Goal: Task Accomplishment & Management: Manage account settings

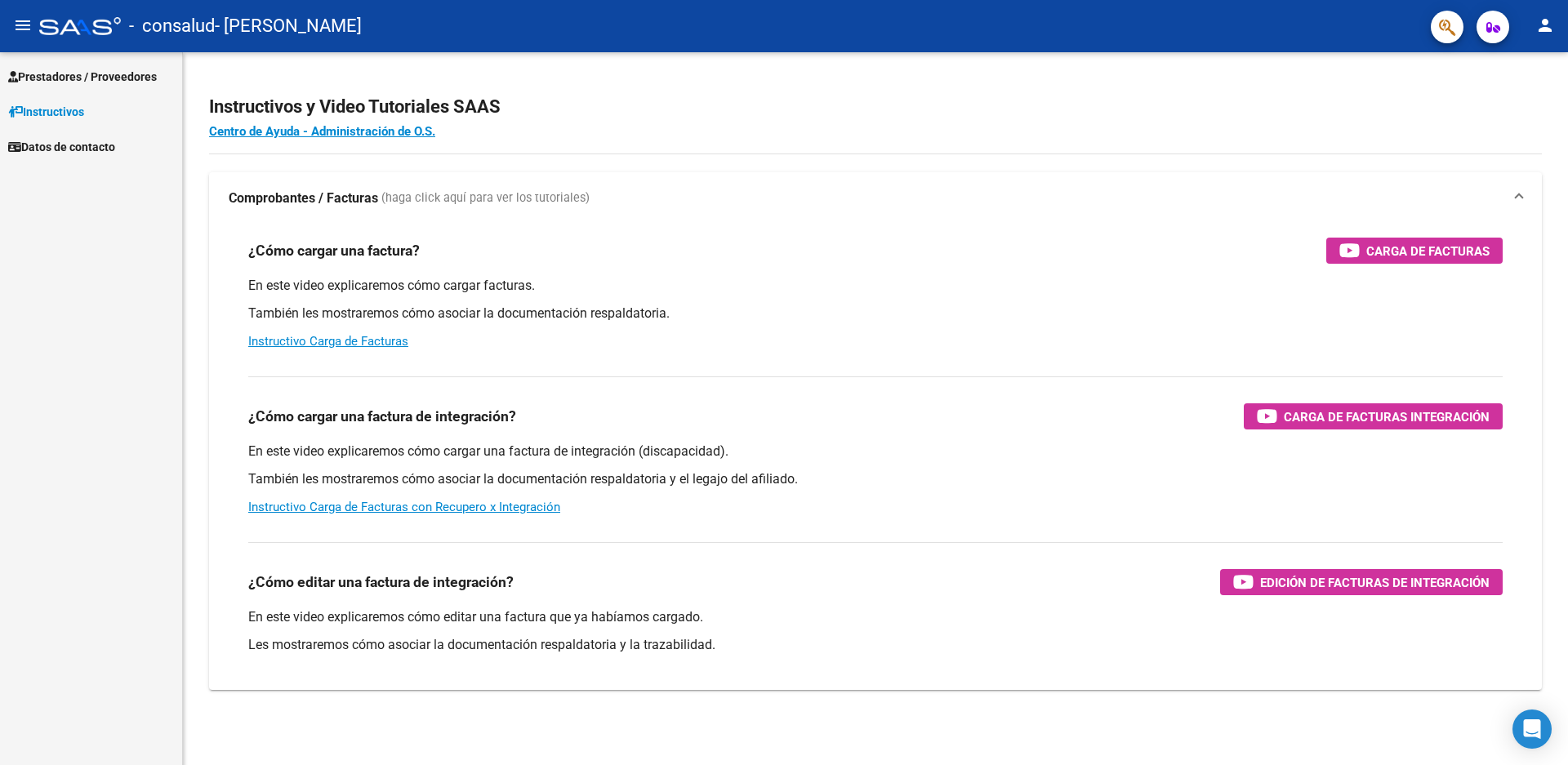
click at [101, 71] on span "Prestadores / Proveedores" at bounding box center [82, 77] width 148 height 18
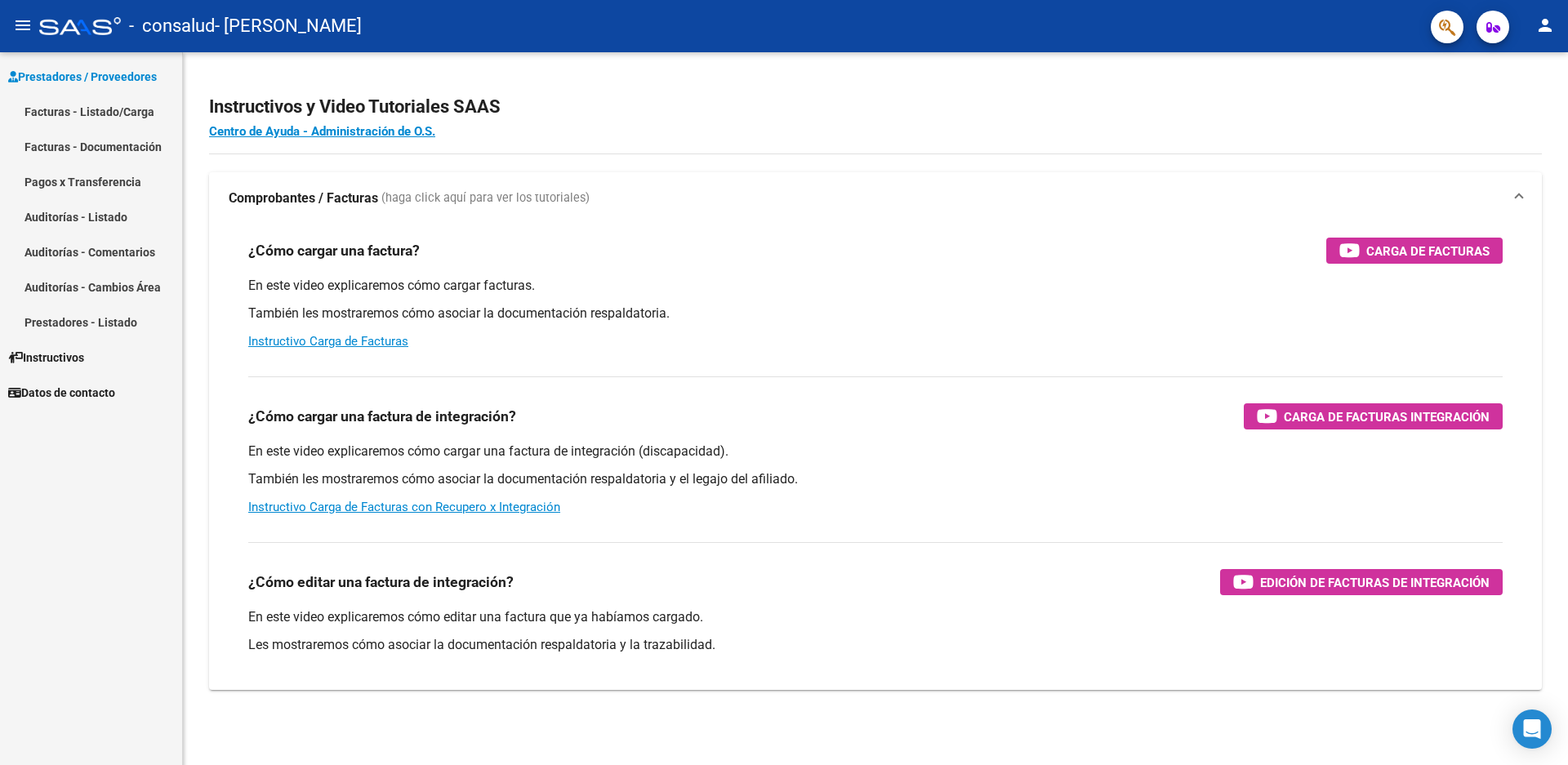
click at [120, 114] on link "Facturas - Listado/Carga" at bounding box center [91, 112] width 182 height 35
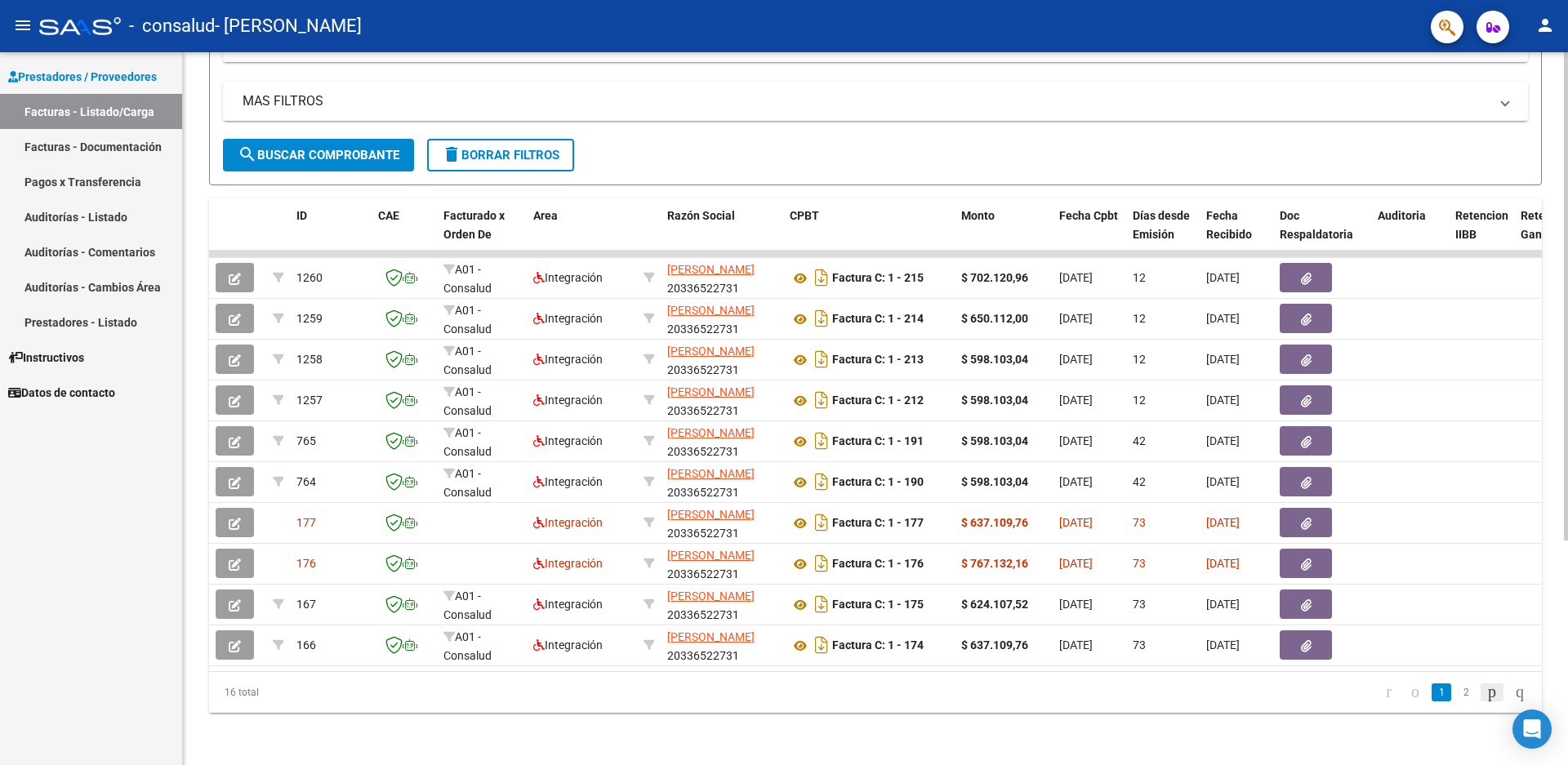
click at [1485, 692] on icon "go to next page" at bounding box center [1492, 692] width 13 height 20
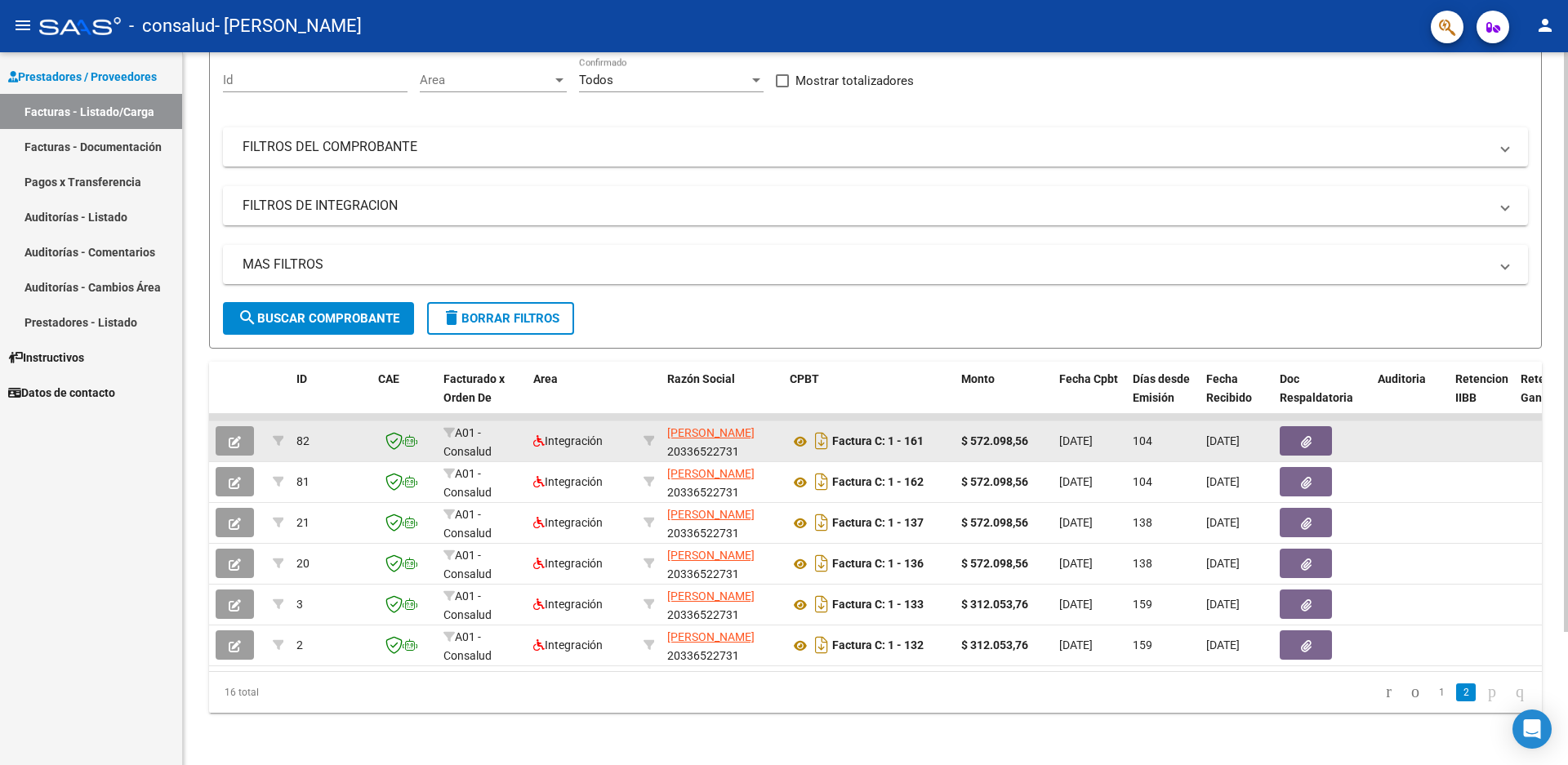
scroll to position [164, 0]
click at [242, 430] on button "button" at bounding box center [234, 441] width 39 height 30
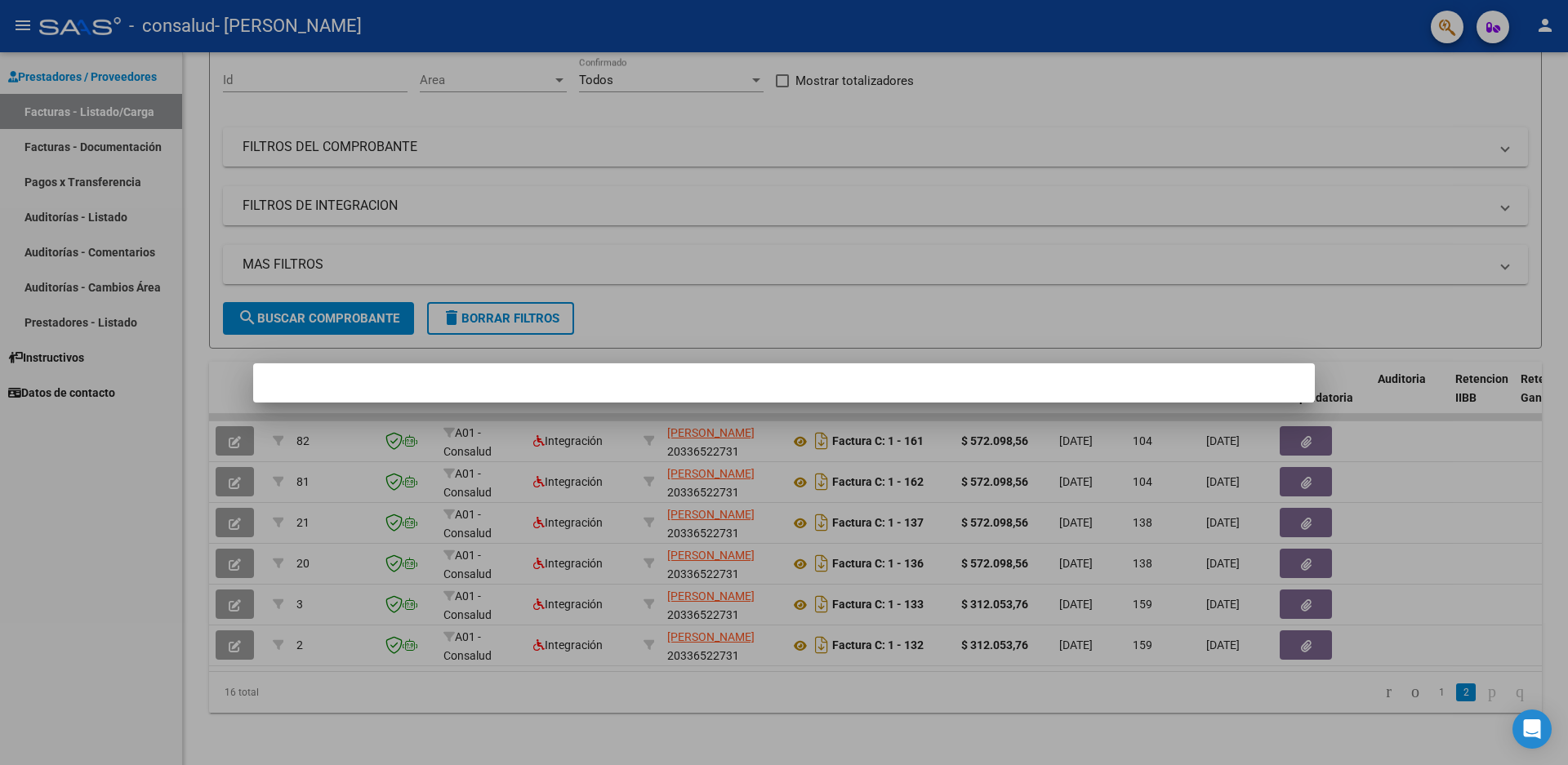
click at [230, 433] on div at bounding box center [784, 382] width 1568 height 765
click at [239, 431] on div at bounding box center [784, 382] width 1568 height 765
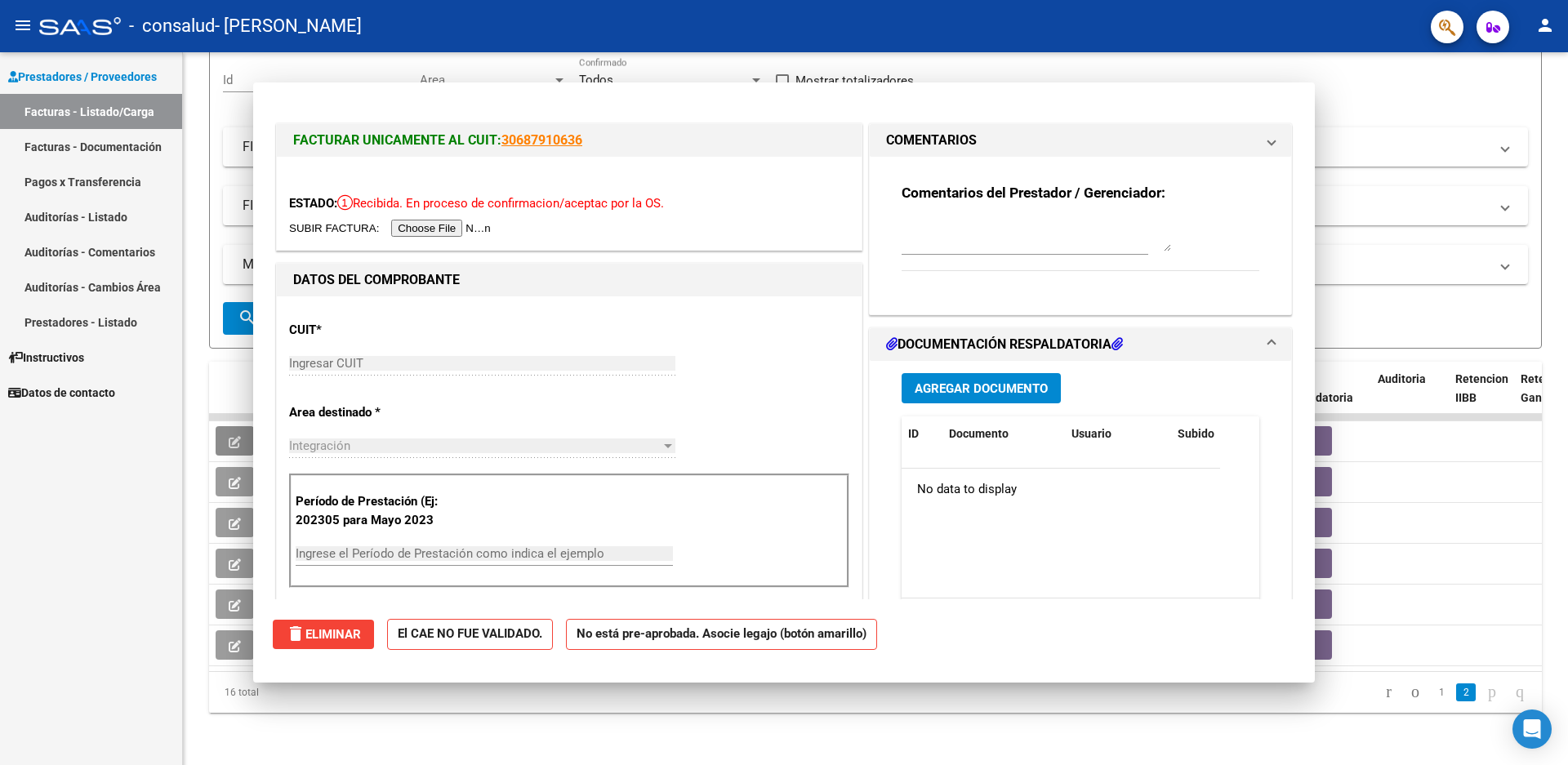
click at [239, 431] on datatable-body-cell at bounding box center [238, 441] width 57 height 40
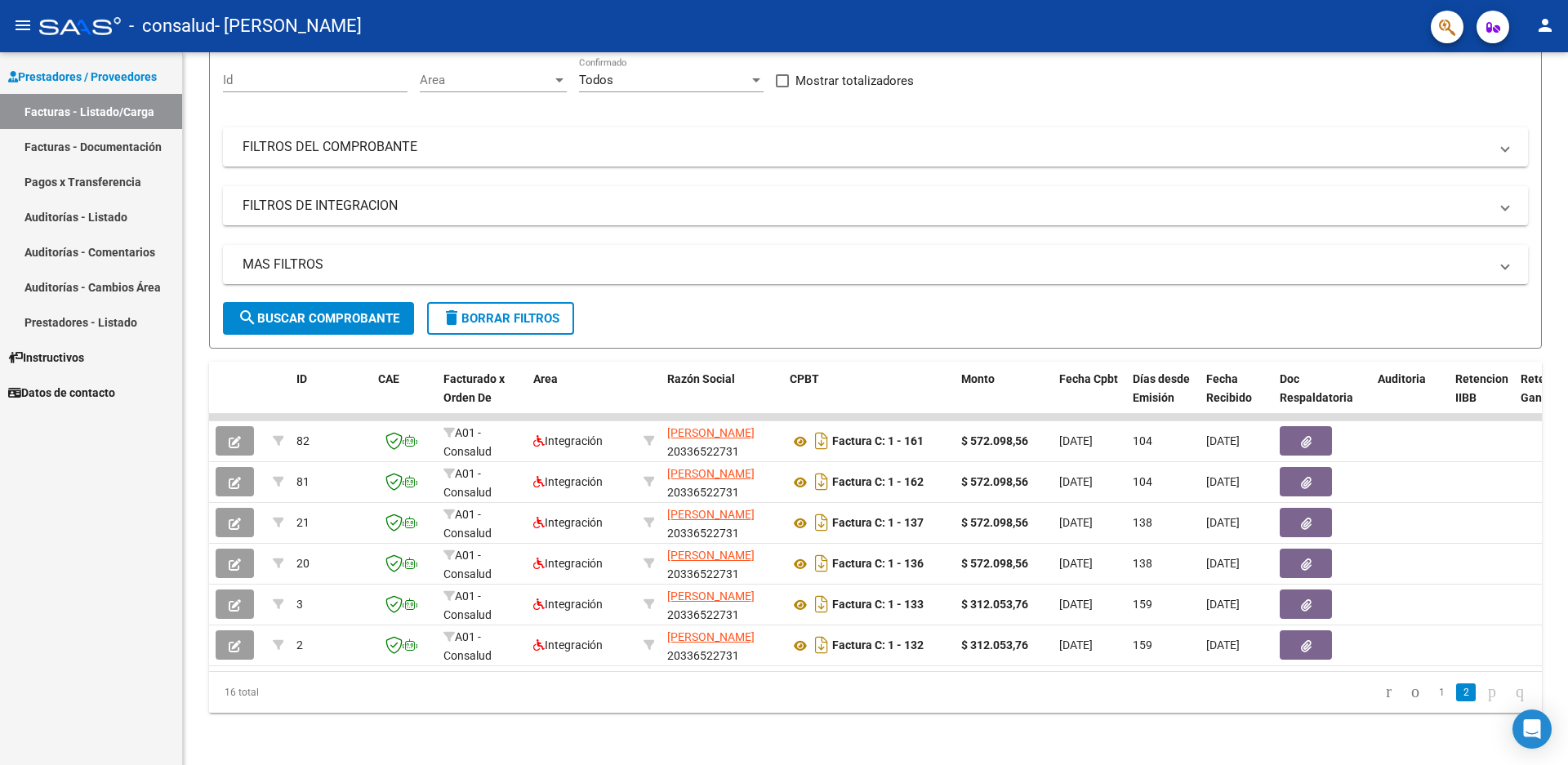
click at [239, 436] on icon "button" at bounding box center [234, 442] width 12 height 12
